Goal: Information Seeking & Learning: Learn about a topic

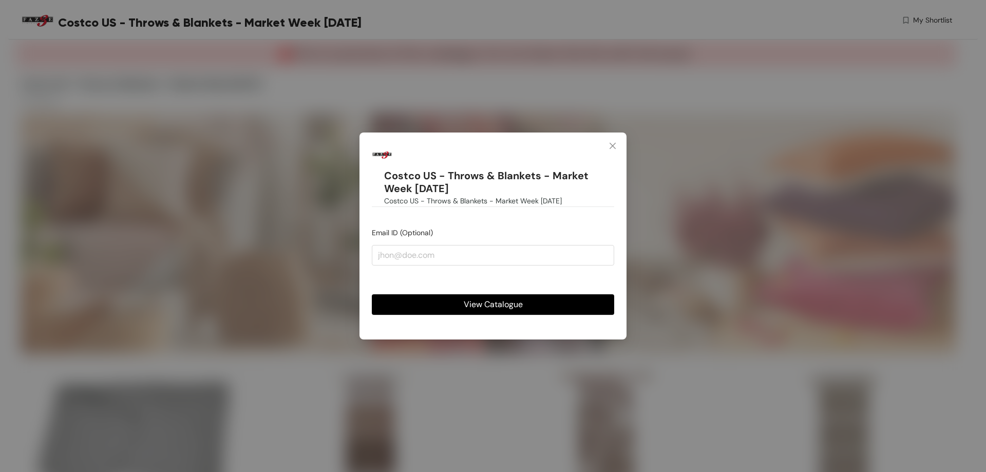
click at [502, 301] on span "View Catalogue" at bounding box center [493, 304] width 59 height 13
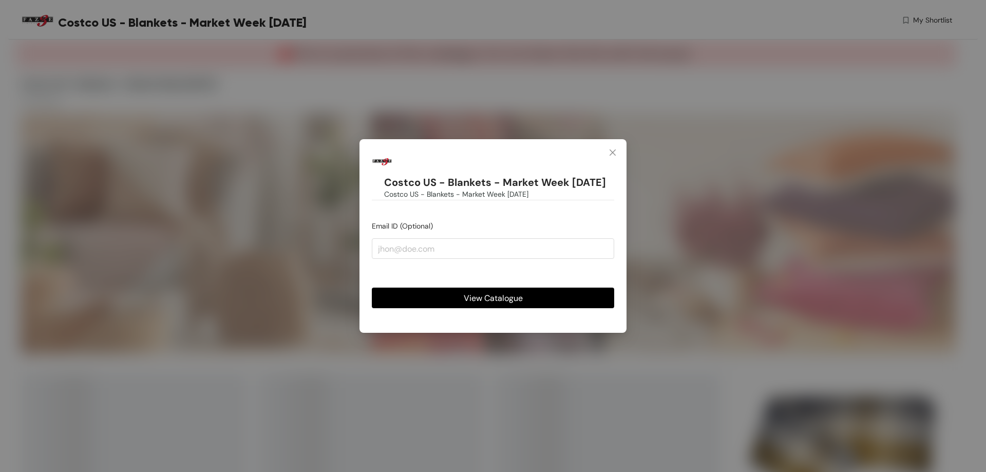
click at [542, 303] on button "View Catalogue" at bounding box center [493, 298] width 242 height 21
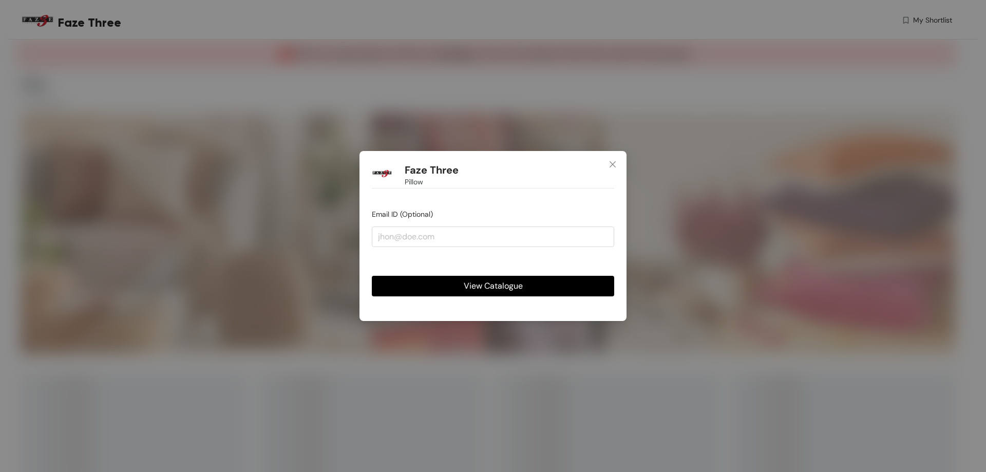
click at [538, 282] on button "View Catalogue" at bounding box center [493, 286] width 242 height 21
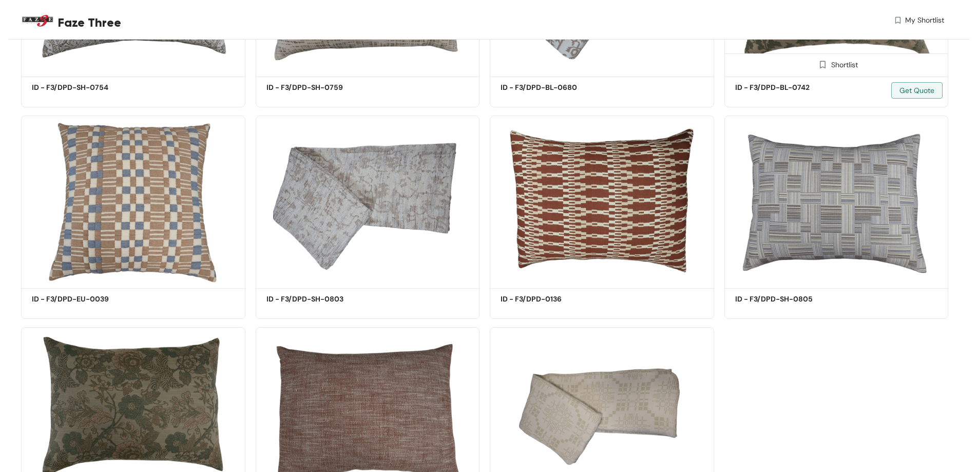
scroll to position [2723, 0]
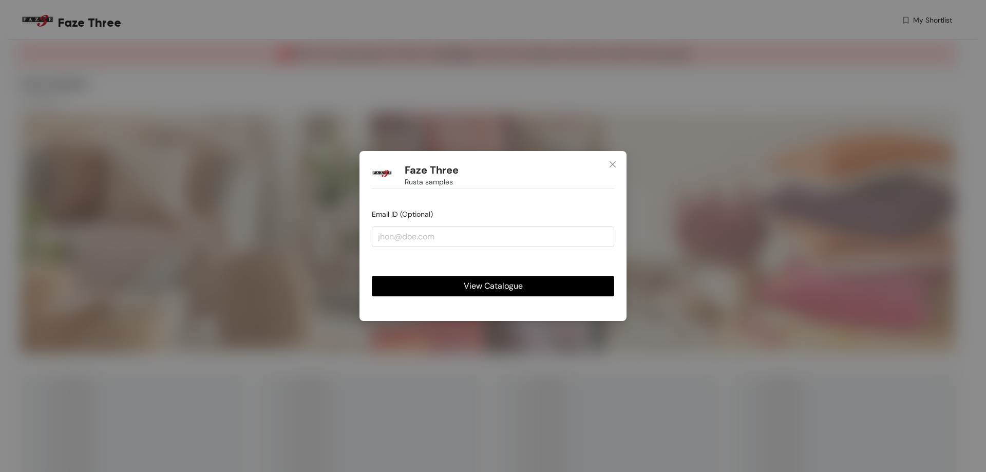
click at [518, 282] on span "View Catalogue" at bounding box center [493, 285] width 59 height 13
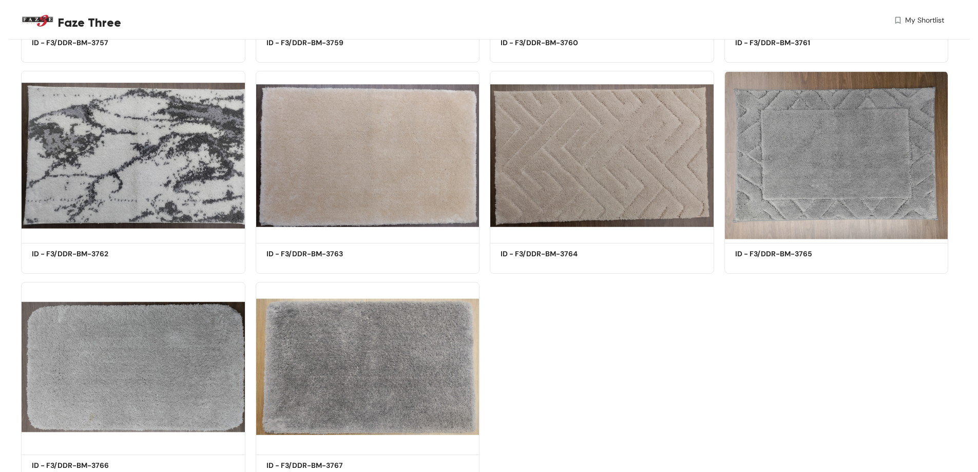
scroll to position [1181, 0]
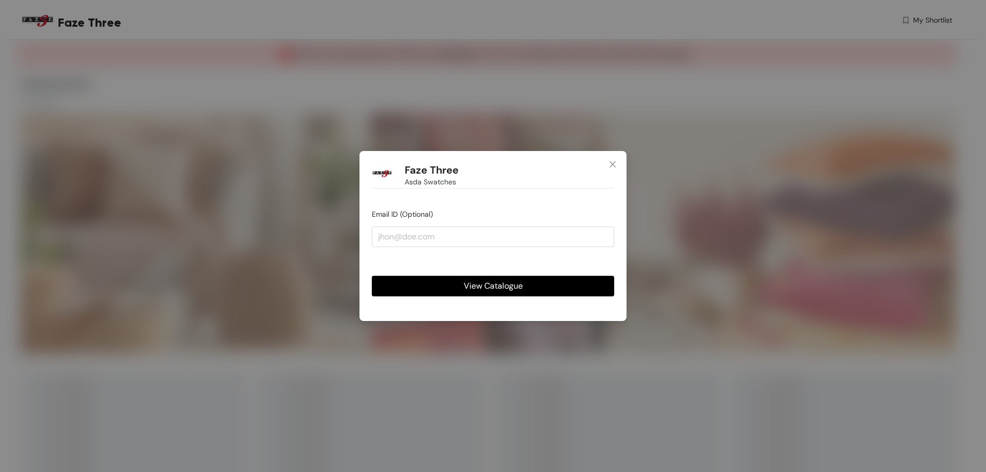
click at [489, 278] on button "View Catalogue" at bounding box center [493, 286] width 242 height 21
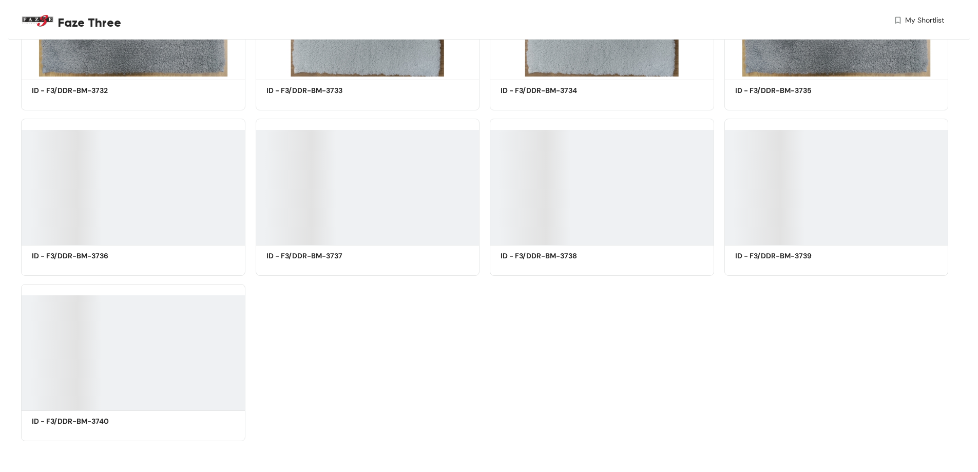
scroll to position [1089, 0]
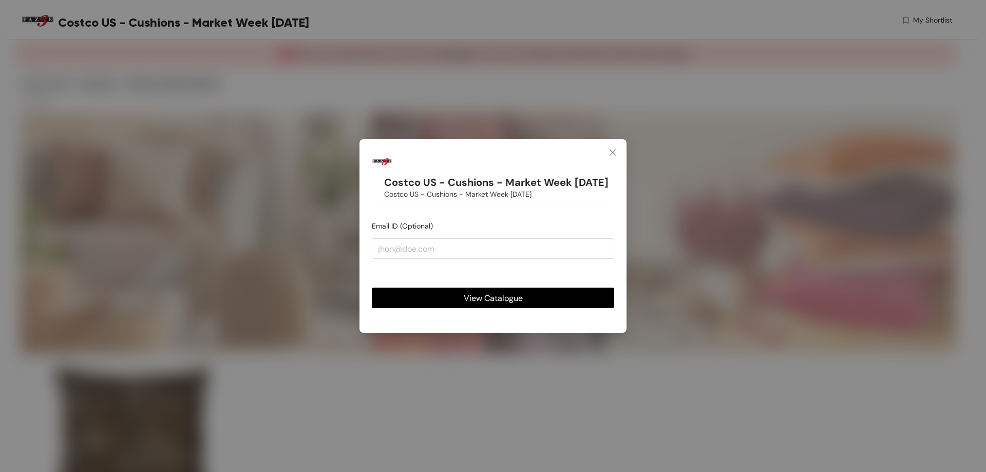
click at [529, 307] on button "View Catalogue" at bounding box center [493, 298] width 242 height 21
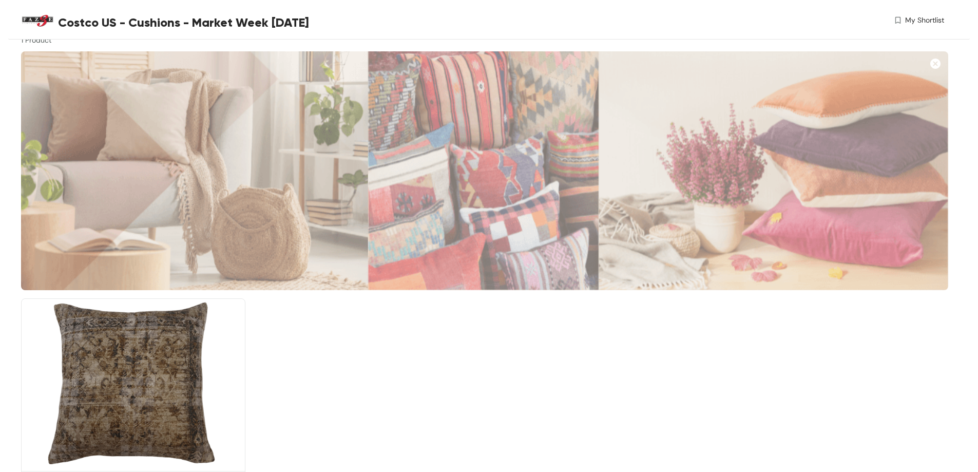
scroll to position [124, 0]
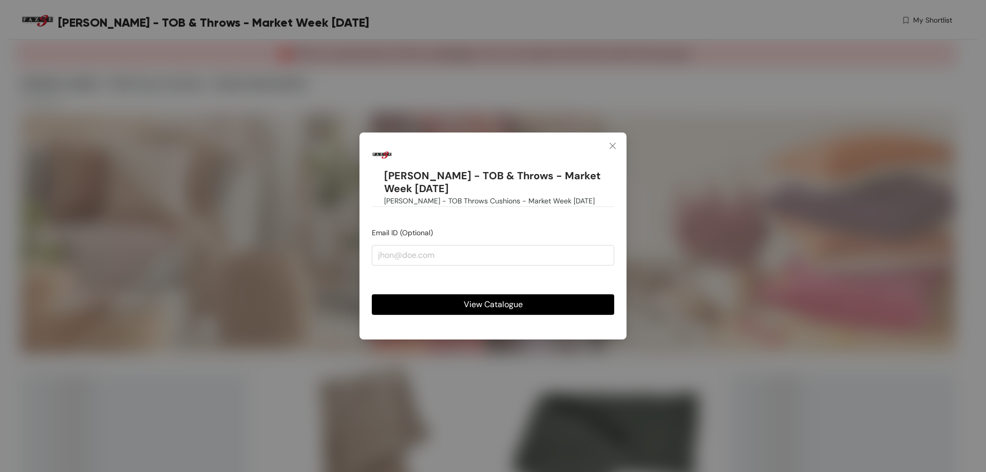
click at [528, 308] on button "View Catalogue" at bounding box center [493, 304] width 242 height 21
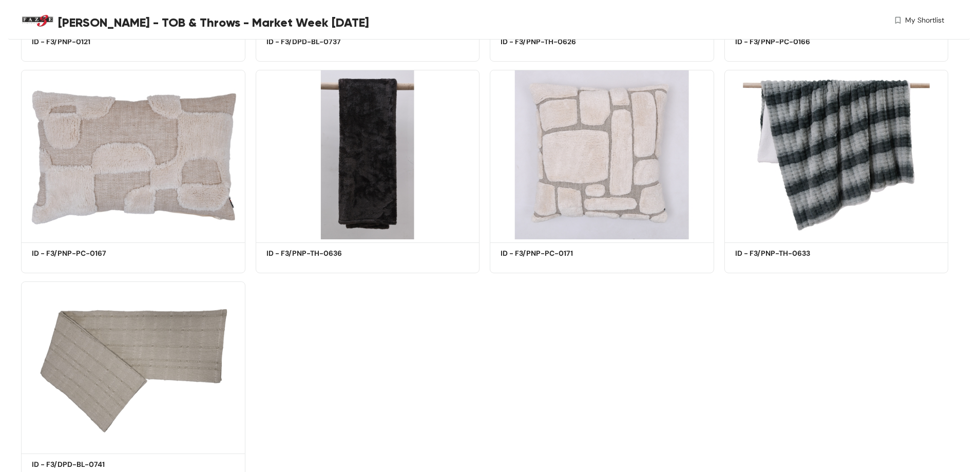
scroll to position [969, 0]
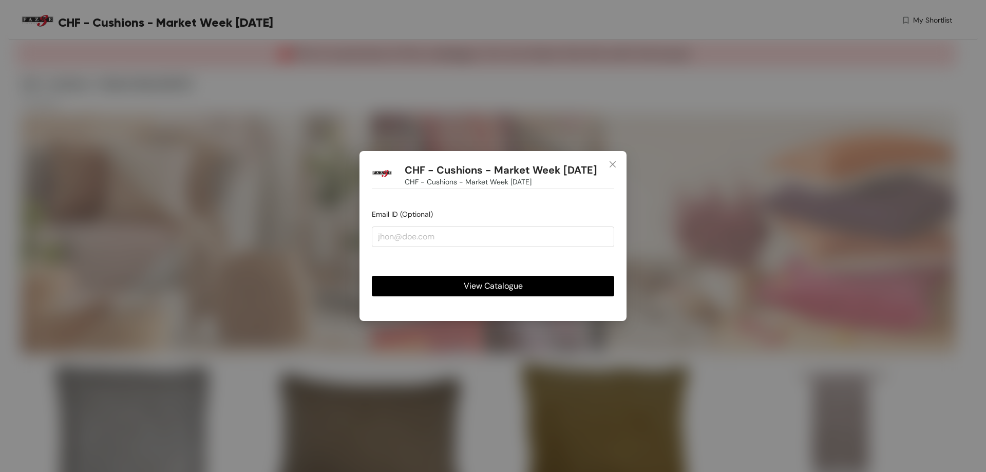
click at [502, 286] on span "View Catalogue" at bounding box center [493, 285] width 59 height 13
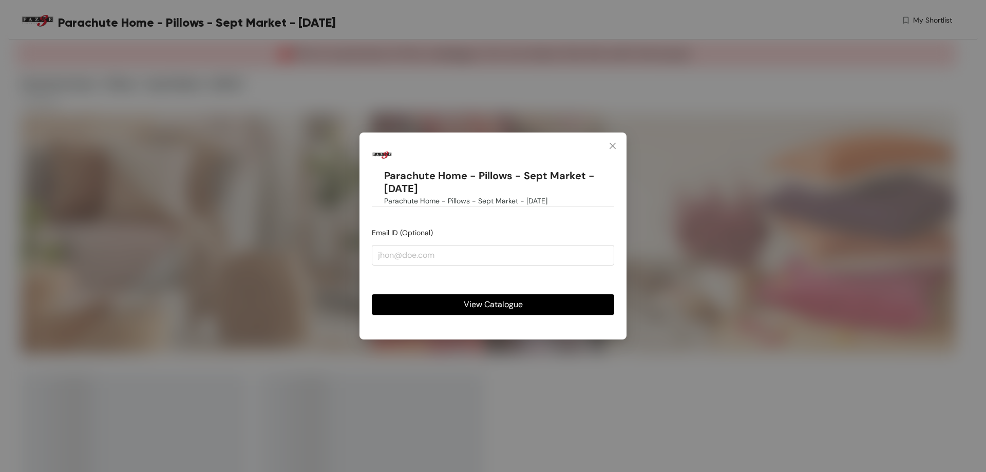
click at [534, 296] on button "View Catalogue" at bounding box center [493, 304] width 242 height 21
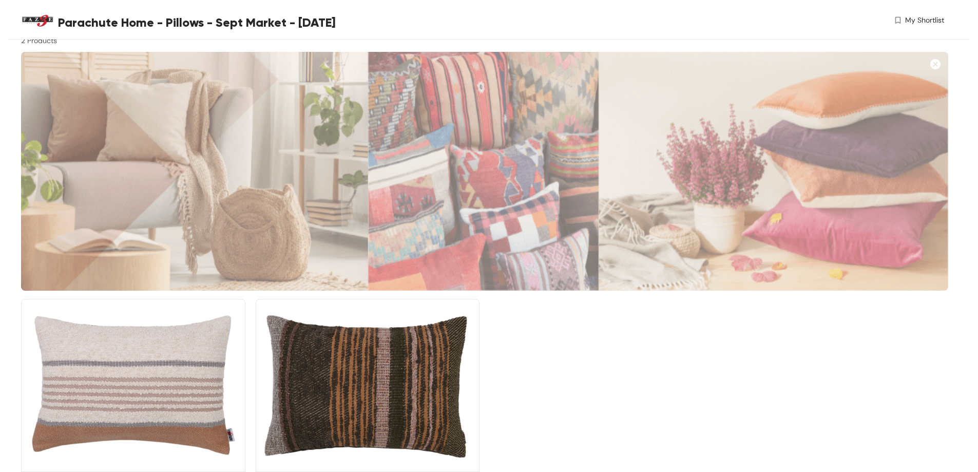
scroll to position [124, 0]
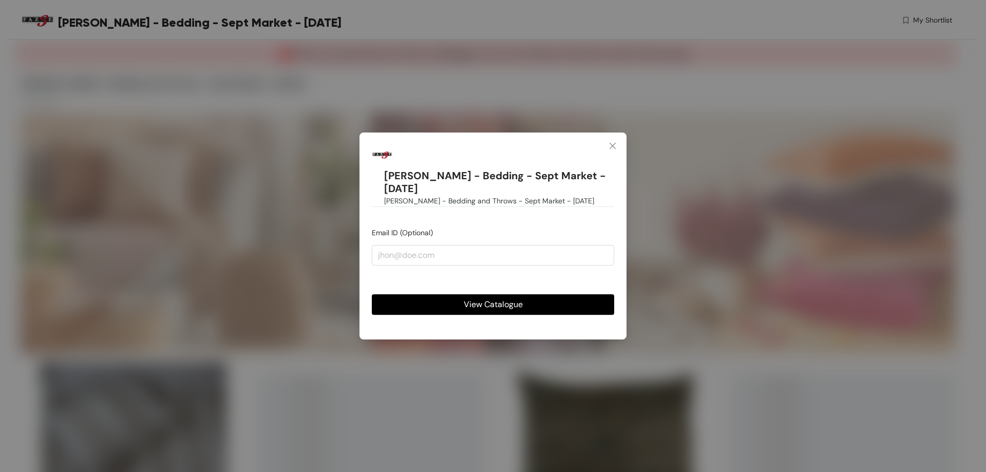
click at [521, 301] on span "View Catalogue" at bounding box center [493, 304] width 59 height 13
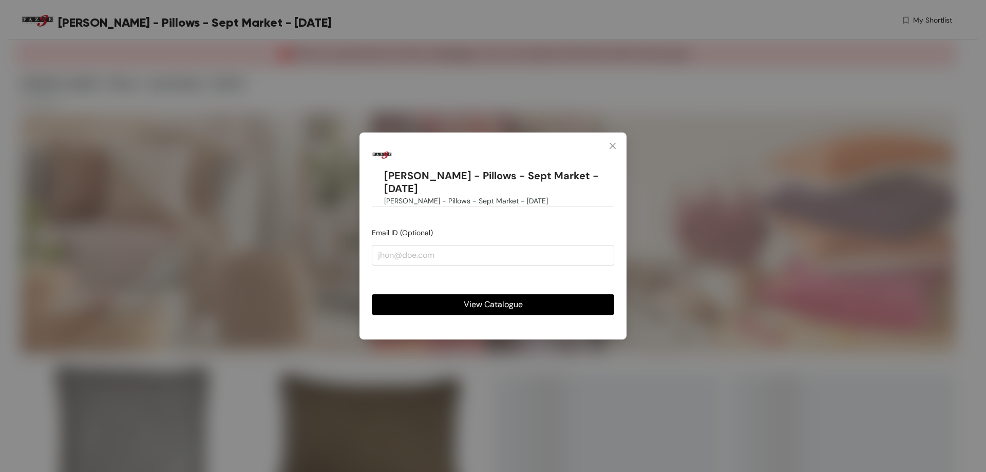
click at [477, 299] on span "View Catalogue" at bounding box center [493, 304] width 59 height 13
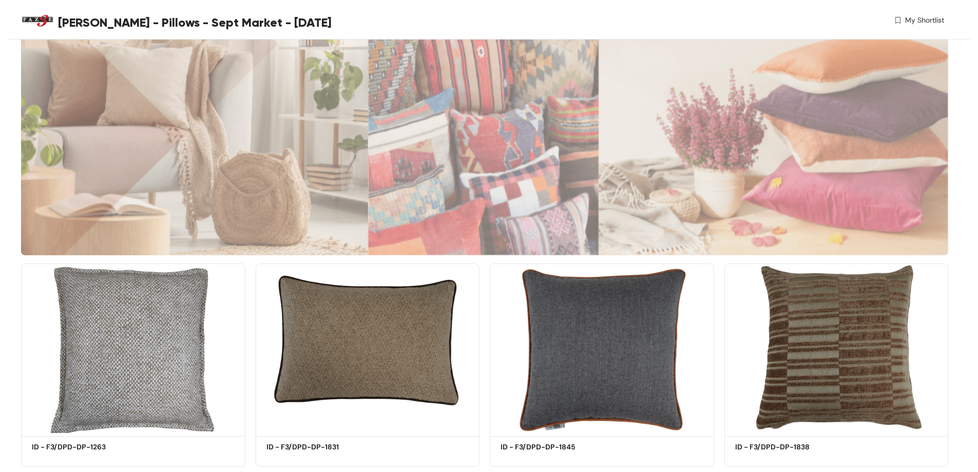
scroll to position [79, 0]
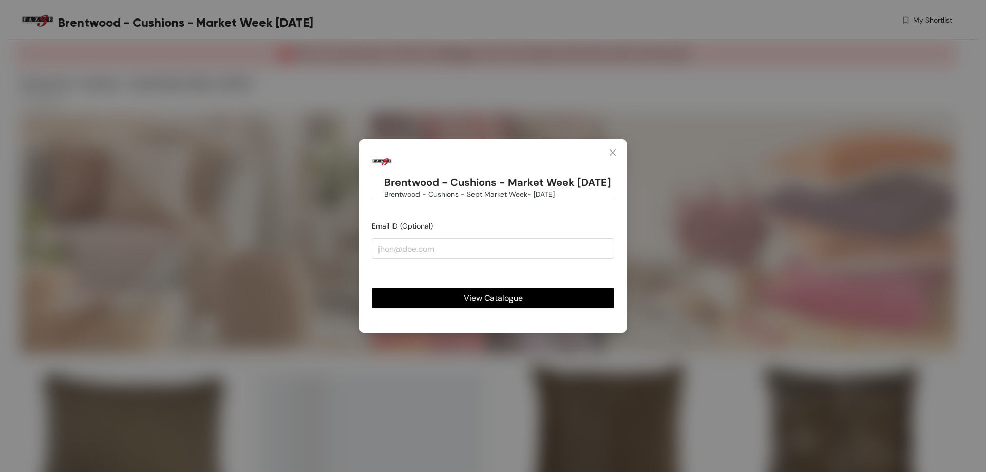
click at [499, 300] on span "View Catalogue" at bounding box center [493, 298] width 59 height 13
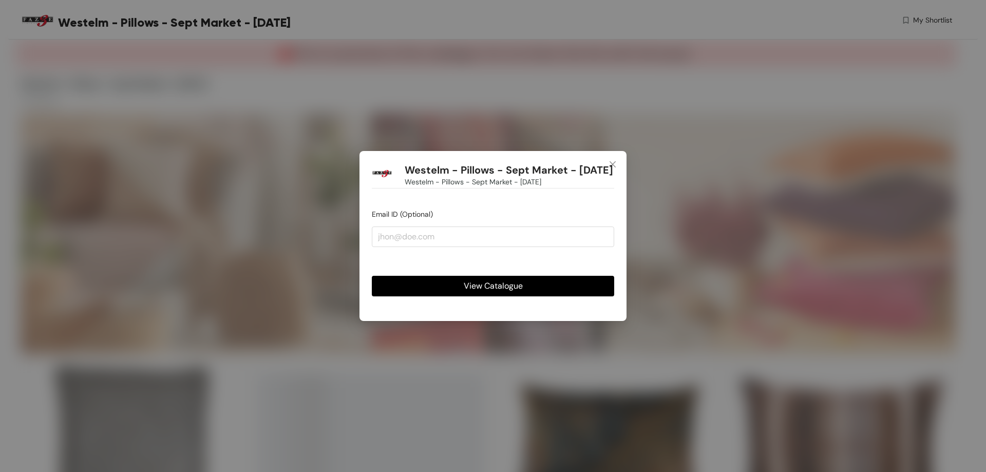
click at [501, 296] on button "View Catalogue" at bounding box center [493, 286] width 242 height 21
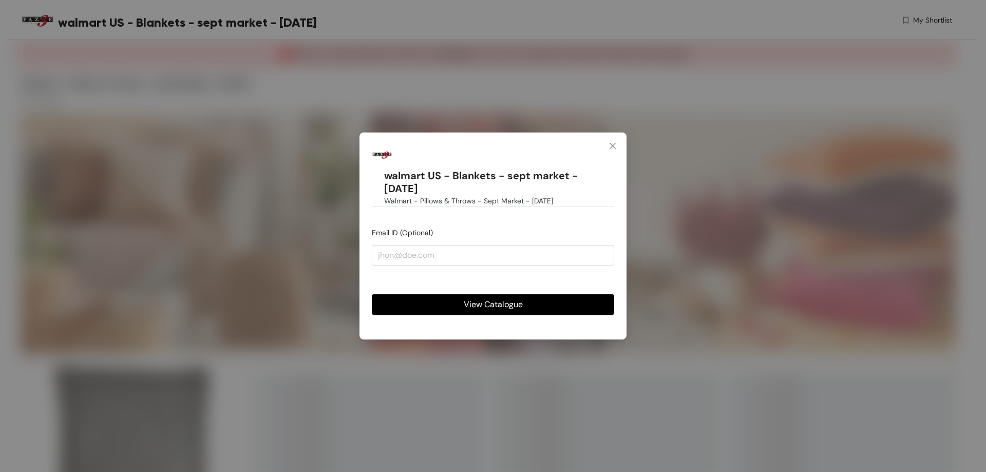
click at [489, 296] on button "View Catalogue" at bounding box center [493, 304] width 242 height 21
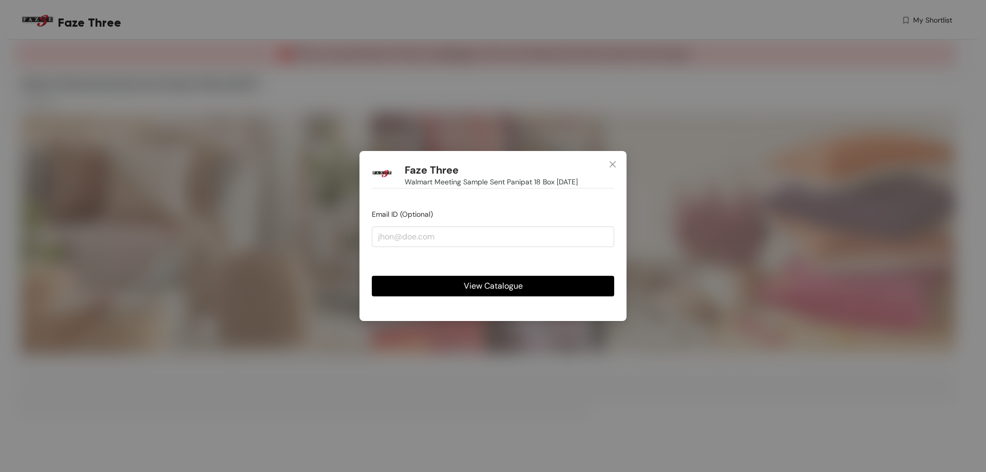
click at [530, 275] on div "View Catalogue" at bounding box center [493, 277] width 242 height 37
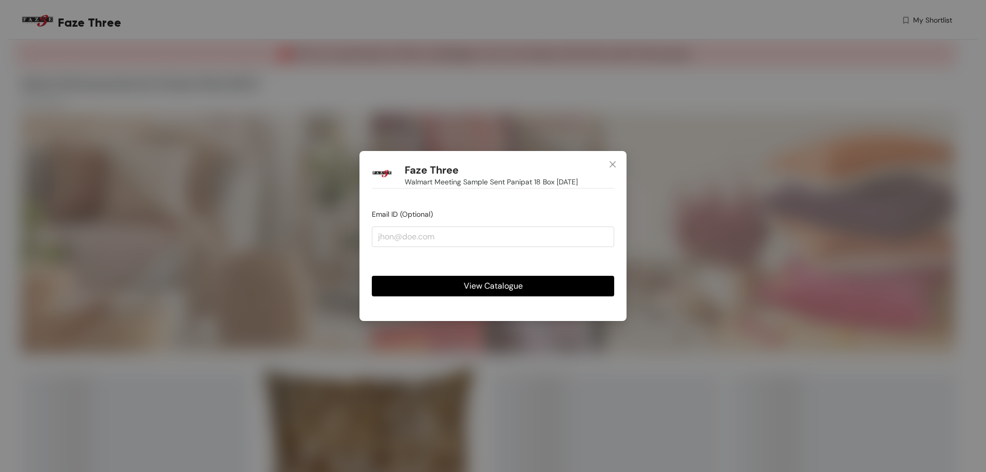
click at [531, 284] on button "View Catalogue" at bounding box center [493, 286] width 242 height 21
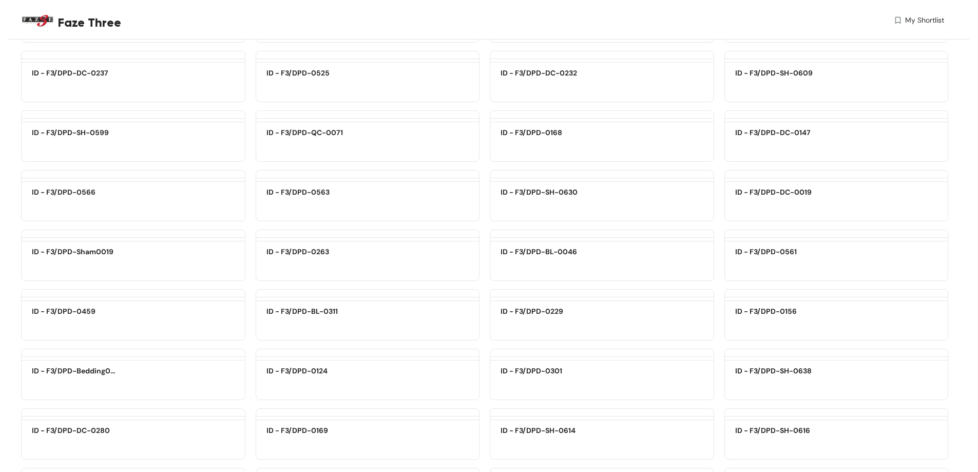
scroll to position [9456, 0]
